Goal: Navigation & Orientation: Go to known website

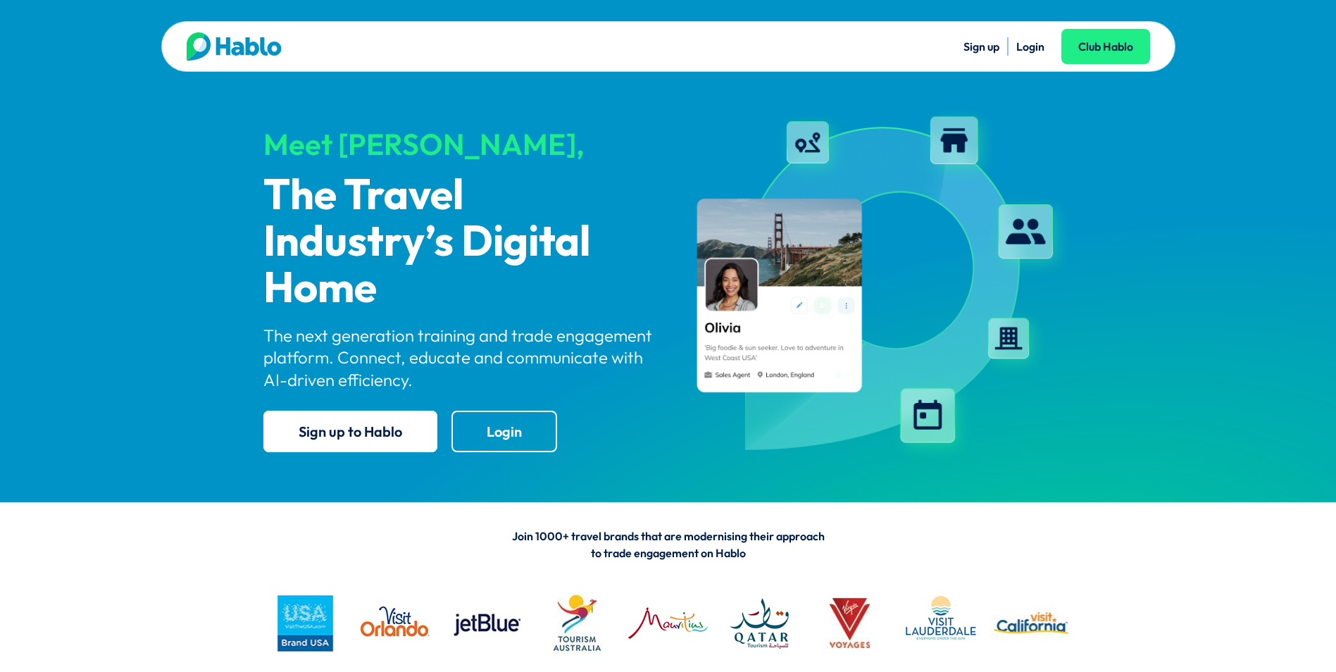
click at [1026, 47] on link "Login" at bounding box center [1030, 46] width 28 height 14
click at [1029, 45] on link "Login" at bounding box center [1030, 46] width 28 height 14
click at [1028, 48] on link "Login" at bounding box center [1030, 46] width 28 height 14
